Goal: Task Accomplishment & Management: Manage account settings

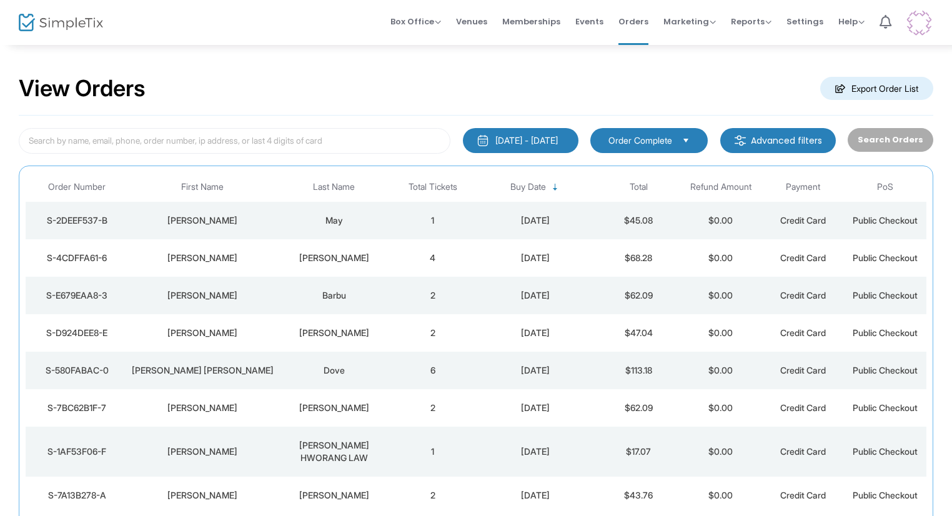
click at [249, 217] on div "Beth" at bounding box center [203, 220] width 142 height 12
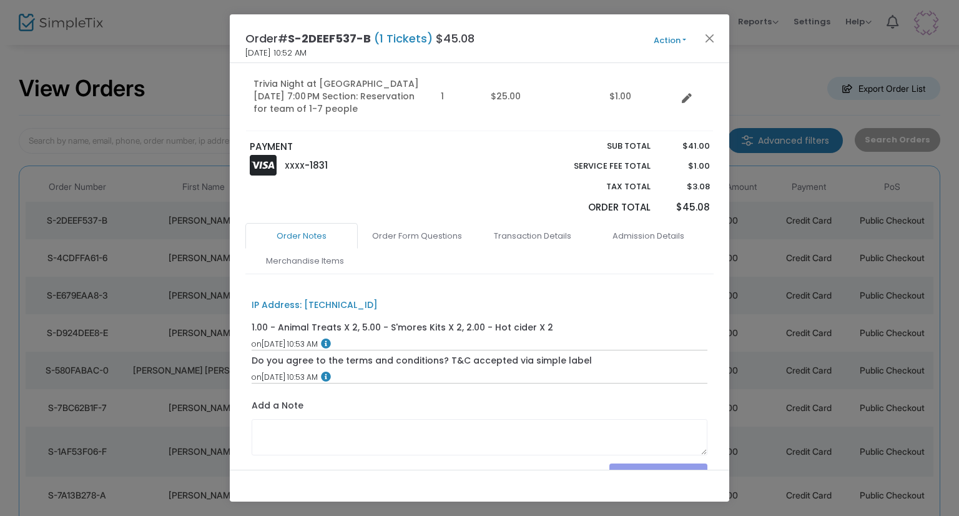
scroll to position [312, 0]
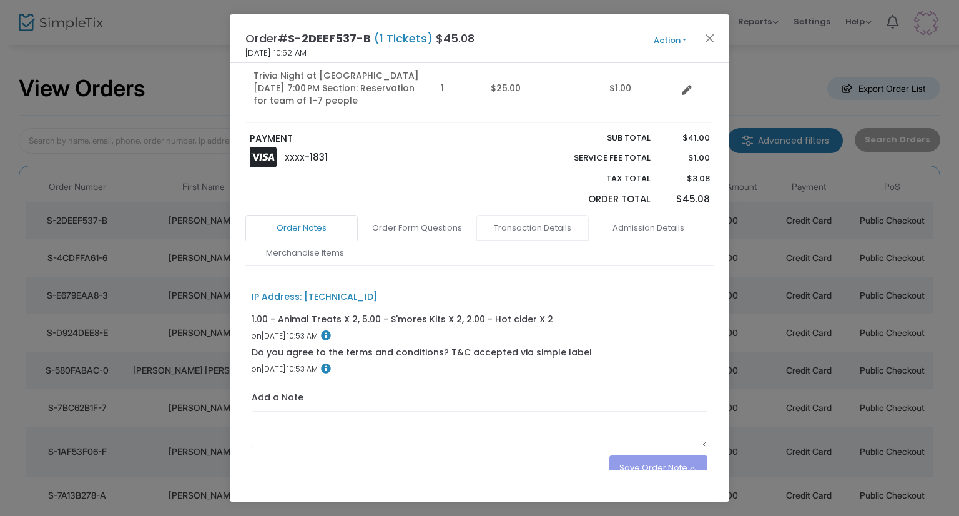
click at [512, 223] on link "Transaction Details" at bounding box center [533, 228] width 112 height 26
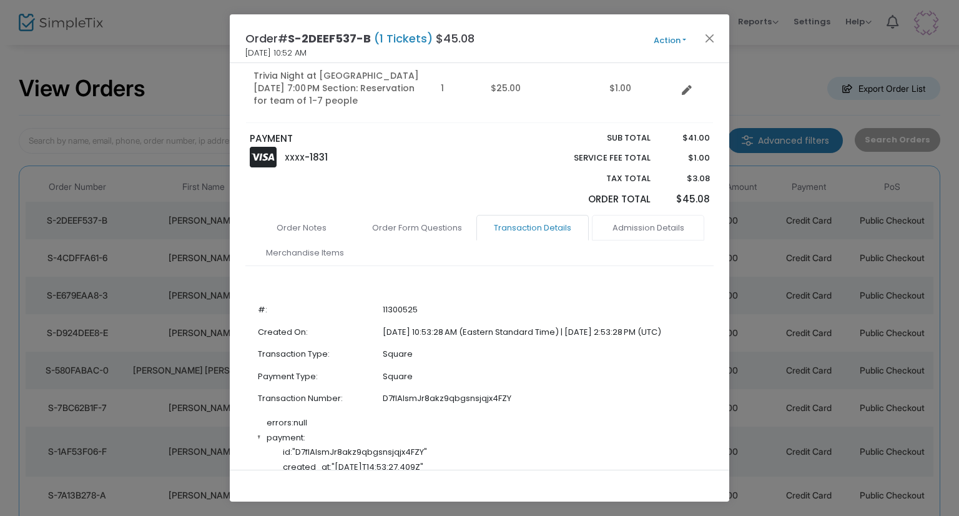
click at [624, 231] on link "Admission Details" at bounding box center [648, 228] width 112 height 26
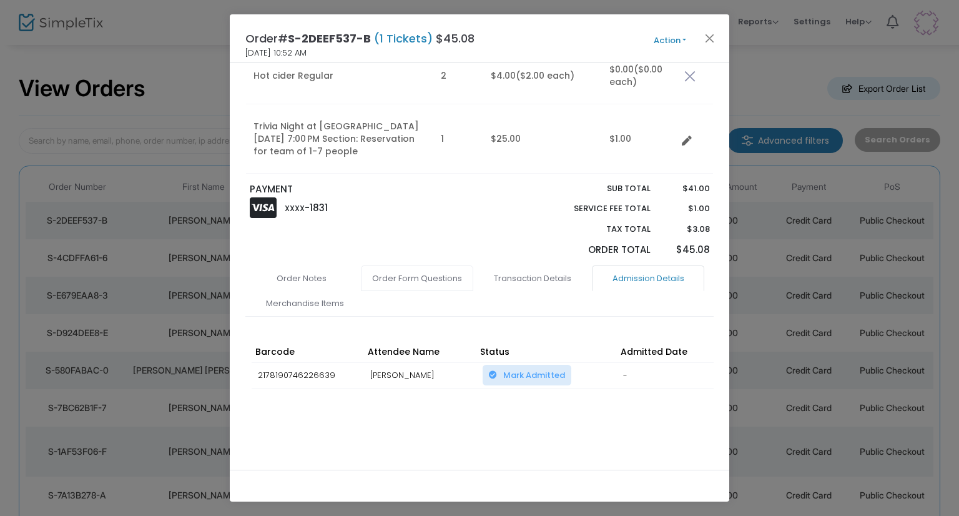
click at [416, 275] on link "Order Form Questions" at bounding box center [417, 278] width 112 height 26
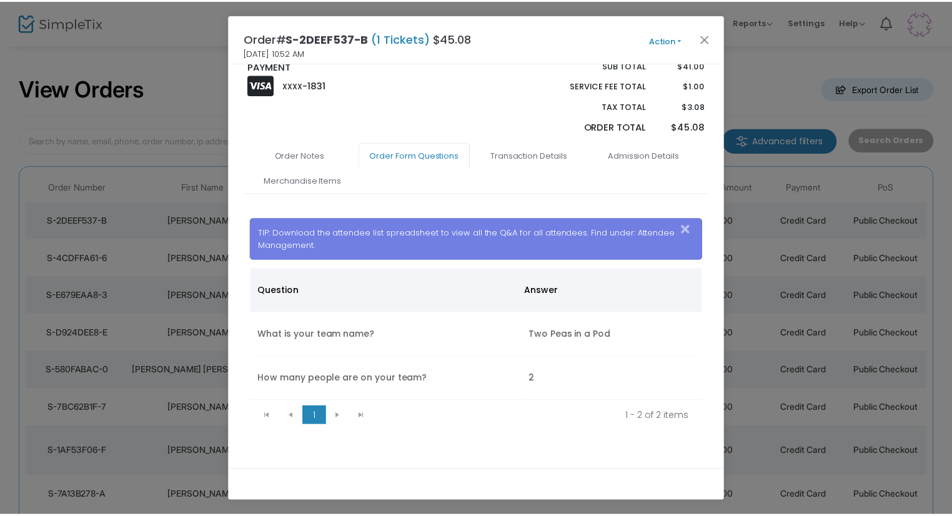
scroll to position [387, 0]
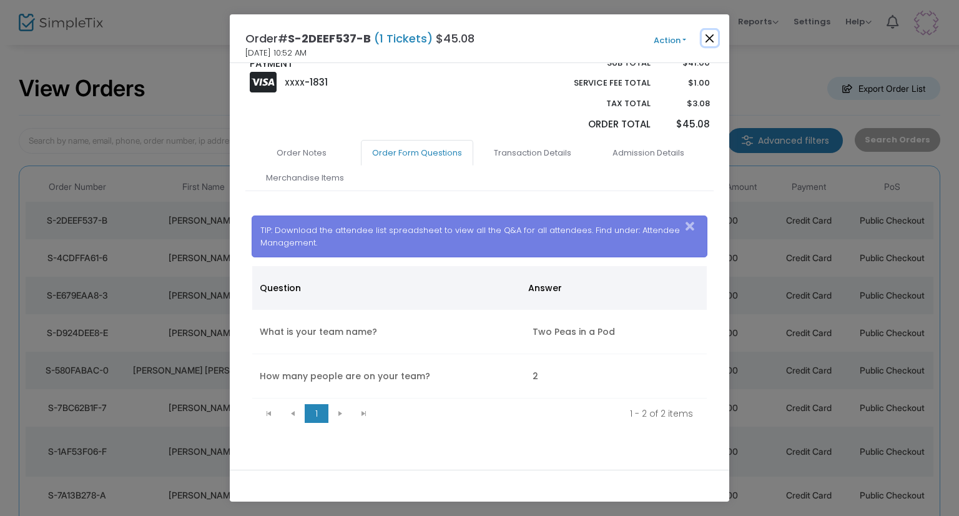
click at [706, 40] on button "Close" at bounding box center [710, 38] width 16 height 16
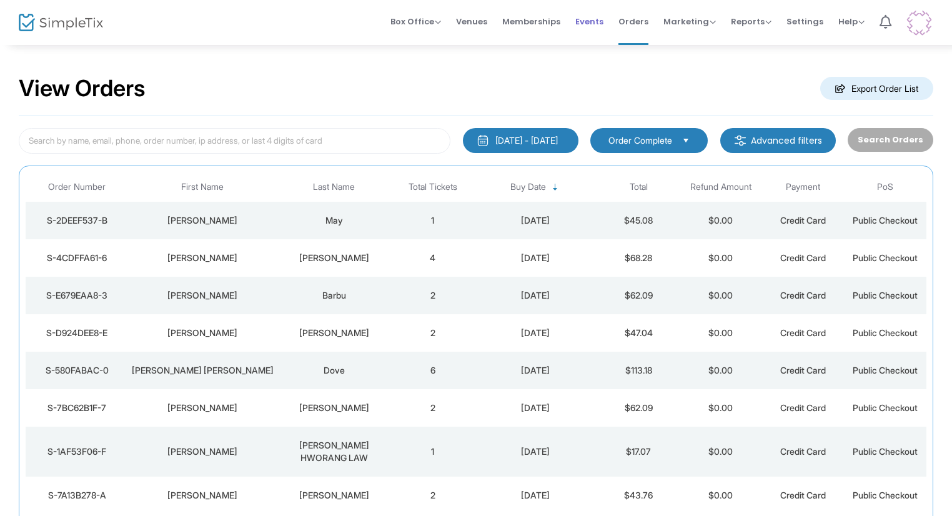
click at [603, 27] on span "Events" at bounding box center [589, 22] width 28 height 32
